Goal: Task Accomplishment & Management: Use online tool/utility

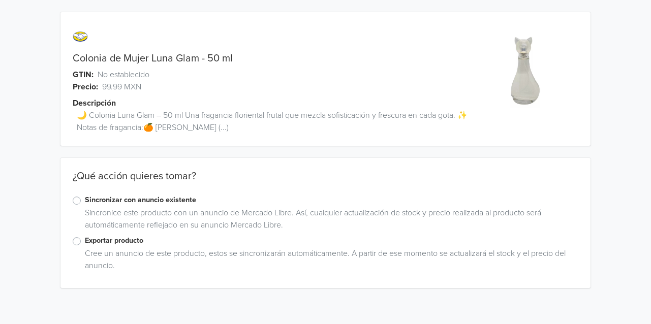
click at [88, 237] on label "Exportar producto" at bounding box center [331, 240] width 493 height 11
click at [0, 0] on input "Exportar producto" at bounding box center [0, 0] width 0 height 0
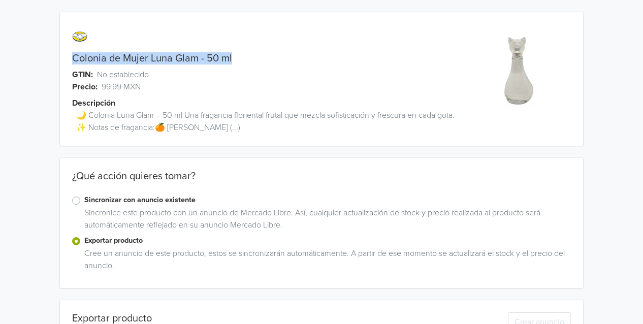
drag, startPoint x: 67, startPoint y: 58, endPoint x: 231, endPoint y: 64, distance: 164.2
click at [231, 64] on div "Colonia de Mujer Luna Glam - 50 ml" at bounding box center [256, 58] width 393 height 12
copy link "Colonia de Mujer Luna Glam - 50 ml"
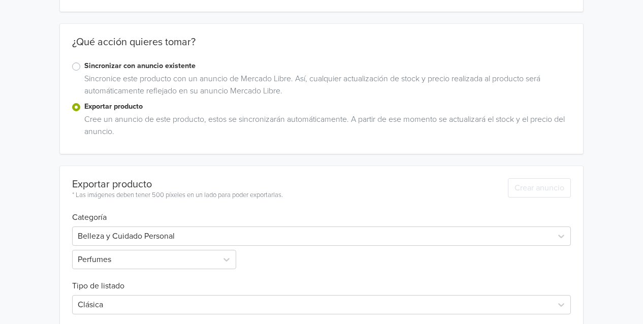
scroll to position [287, 0]
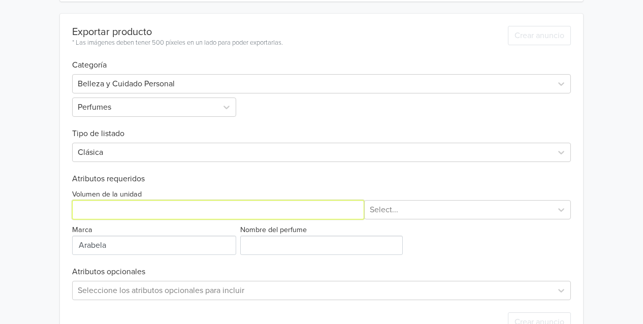
click at [153, 202] on input "Volumen de la unidad" at bounding box center [218, 209] width 292 height 19
type input "50"
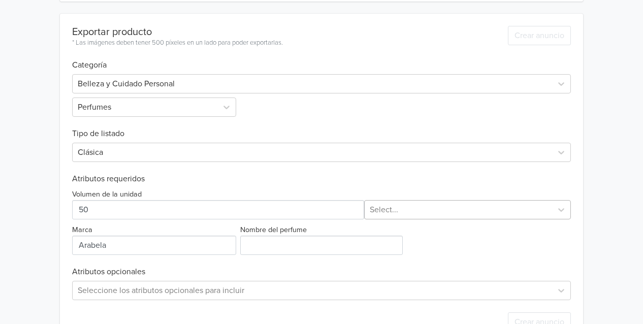
click at [384, 210] on div at bounding box center [458, 210] width 177 height 14
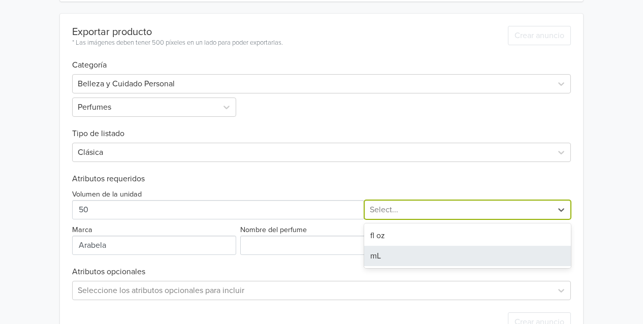
click at [390, 258] on div "mL" at bounding box center [467, 256] width 207 height 20
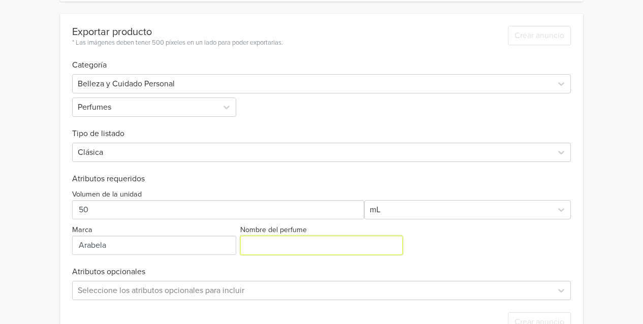
click at [277, 249] on input "Nombre del perfume" at bounding box center [321, 245] width 162 height 19
paste input "Colonia de Mujer Luna Glam - 50 ml"
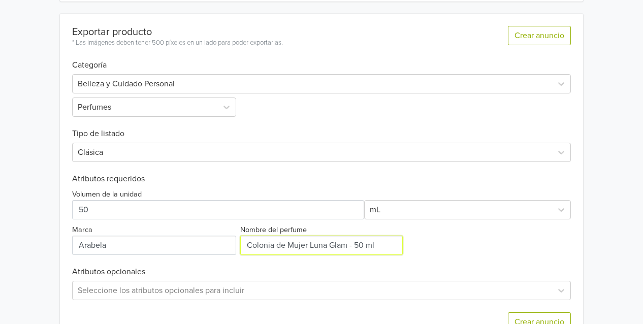
type input "Colonia de Mujer Luna Glam - 50 ml"
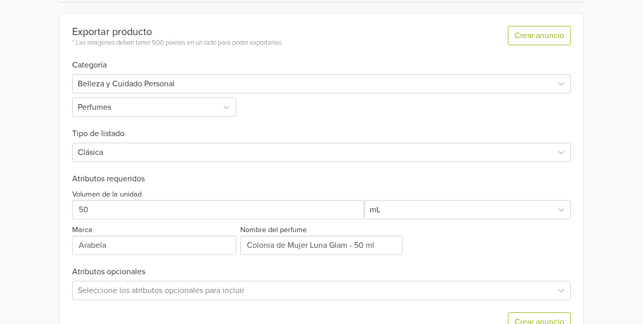
click at [345, 275] on h6 "Atributos opcionales" at bounding box center [321, 272] width 499 height 10
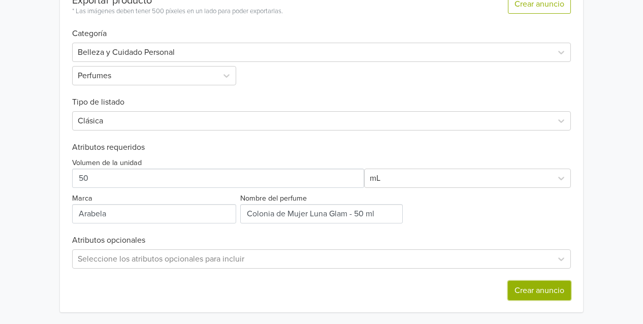
click at [550, 294] on button "Crear anuncio" at bounding box center [539, 290] width 63 height 19
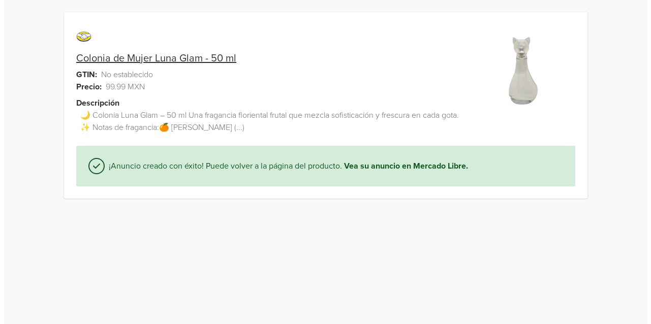
scroll to position [0, 0]
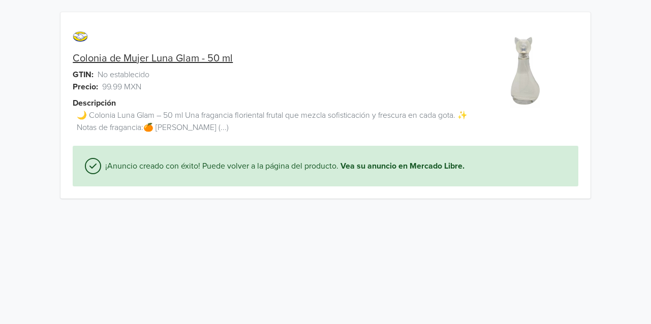
click at [184, 61] on link "Colonia de Mujer Luna Glam - 50 ml" at bounding box center [153, 58] width 160 height 12
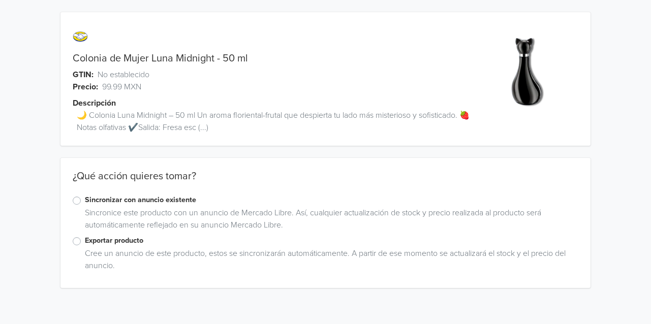
click at [106, 239] on label "Exportar producto" at bounding box center [331, 240] width 493 height 11
click at [0, 0] on input "Exportar producto" at bounding box center [0, 0] width 0 height 0
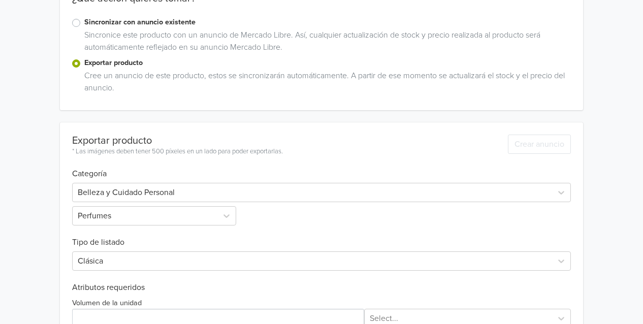
scroll to position [318, 0]
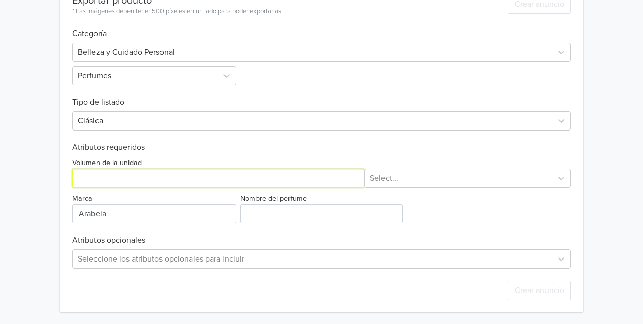
click at [177, 186] on input "Volumen de la unidad" at bounding box center [218, 178] width 292 height 19
type input "50"
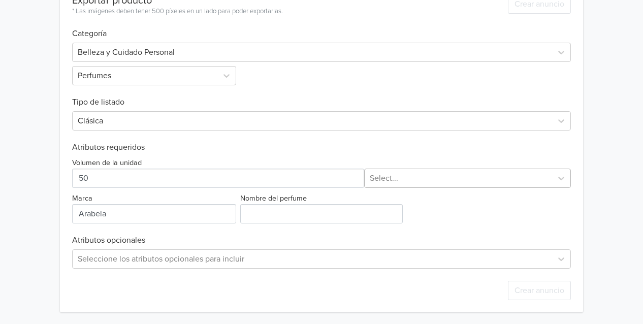
click at [372, 183] on div at bounding box center [458, 178] width 177 height 14
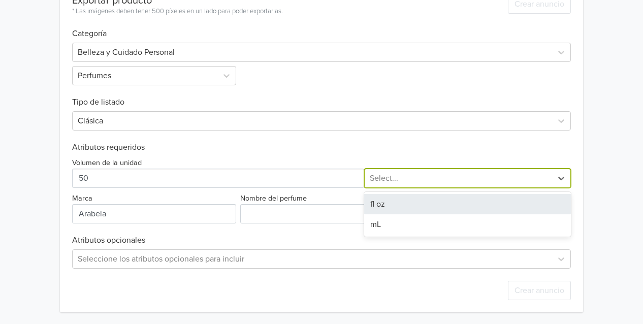
click at [387, 224] on div "mL" at bounding box center [467, 224] width 207 height 20
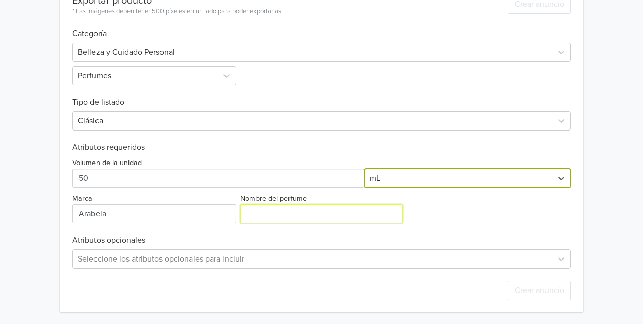
click at [277, 211] on input "Nombre del perfume" at bounding box center [321, 213] width 162 height 19
paste input "Colonia de Mujer Luna Midnight - 50 ml"
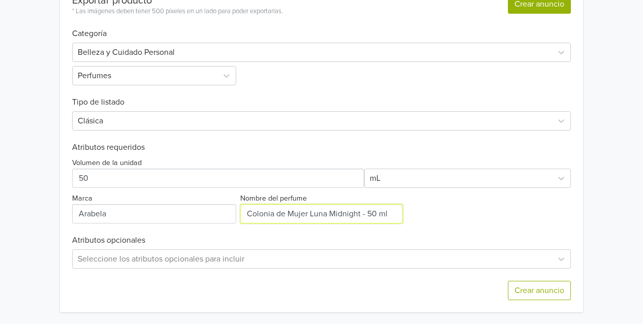
type input "Colonia de Mujer Luna Midnight - 50 ml"
click at [555, 7] on button "Crear anuncio" at bounding box center [539, 3] width 63 height 19
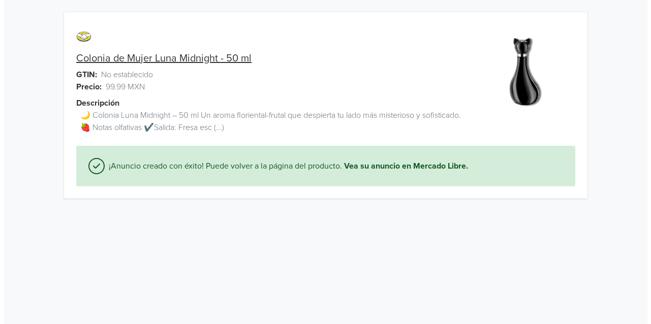
scroll to position [0, 0]
